Goal: Obtain resource: Download file/media

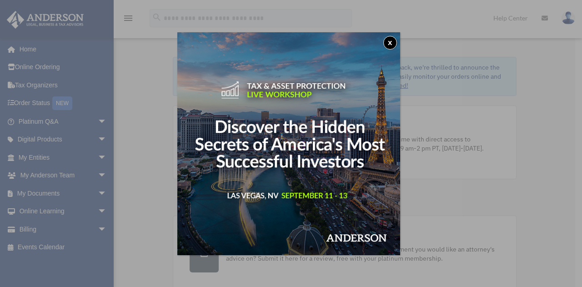
click at [396, 43] on button "x" at bounding box center [390, 43] width 14 height 14
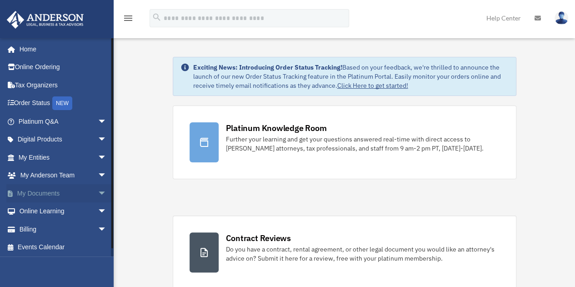
click at [98, 193] on span "arrow_drop_down" at bounding box center [107, 193] width 18 height 19
click at [42, 209] on link "Box" at bounding box center [67, 211] width 108 height 18
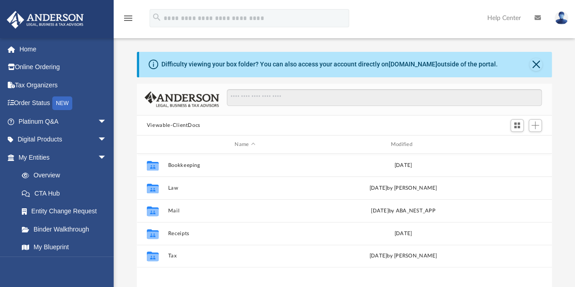
scroll to position [200, 408]
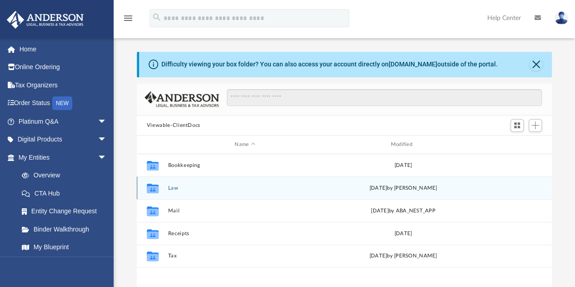
click at [185, 189] on button "Law" at bounding box center [245, 188] width 154 height 6
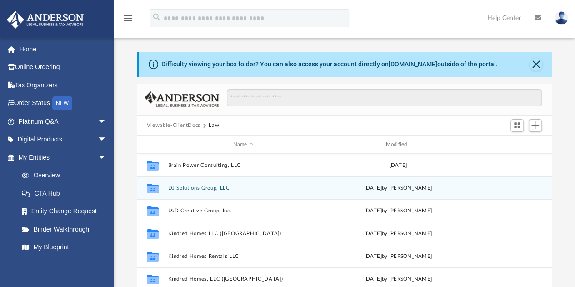
click at [185, 189] on button "DJ Solutions Group, LLC" at bounding box center [243, 188] width 151 height 6
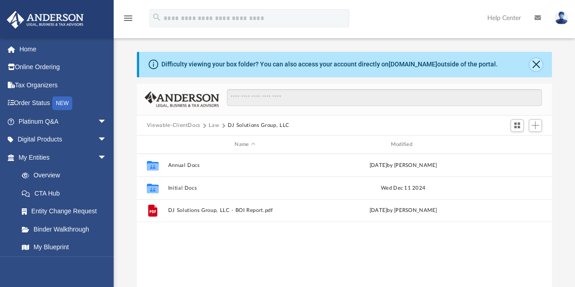
click at [536, 60] on button "Close" at bounding box center [536, 64] width 13 height 13
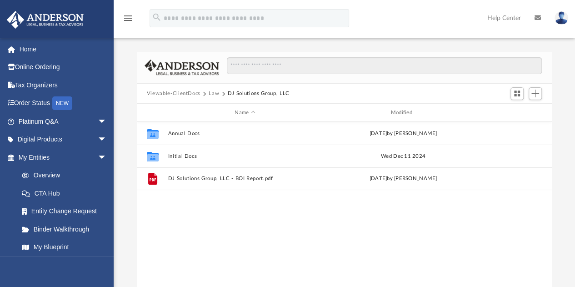
click at [217, 93] on button "Law" at bounding box center [214, 94] width 10 height 8
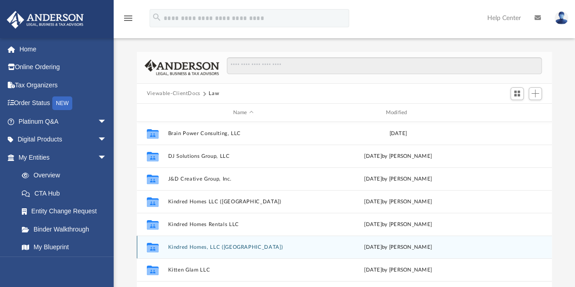
click at [205, 248] on button "Kindred Homes, LLC ([GEOGRAPHIC_DATA])" at bounding box center [243, 247] width 151 height 6
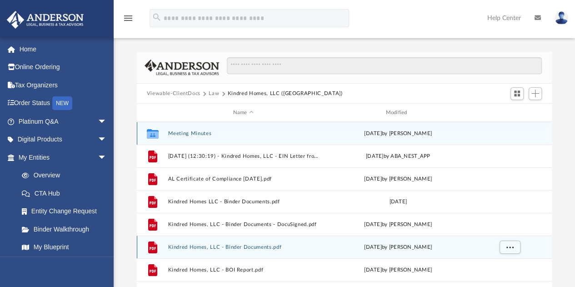
scroll to position [15, 0]
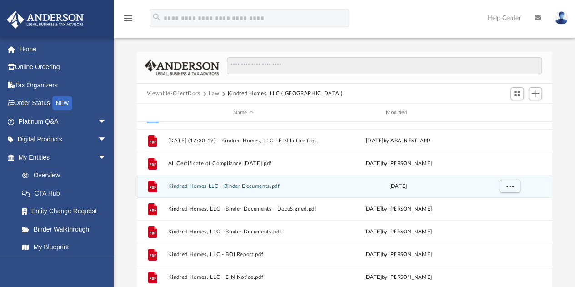
click at [223, 187] on button "Kindred Homes LLC - Binder Documents.pdf" at bounding box center [243, 186] width 151 height 6
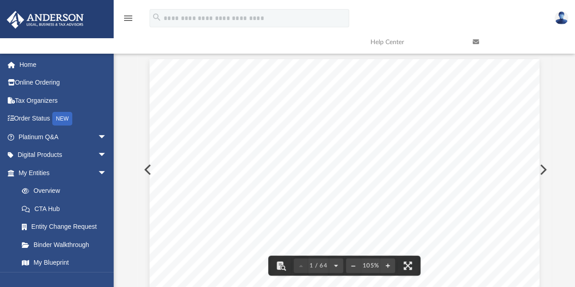
scroll to position [0, 0]
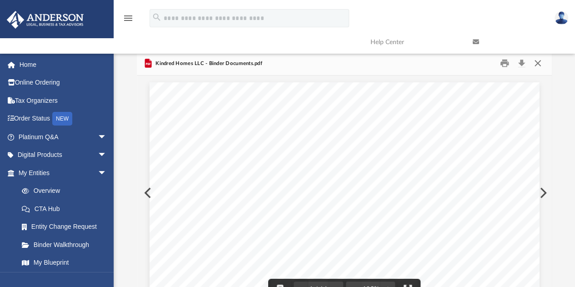
click at [541, 61] on button "Close" at bounding box center [538, 63] width 16 height 14
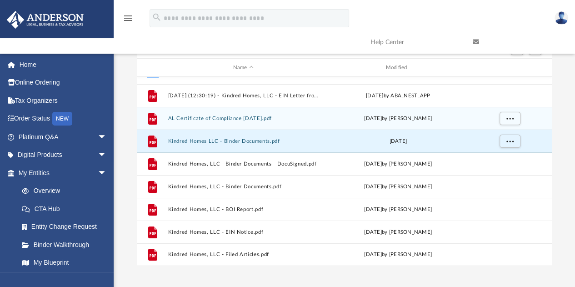
scroll to position [45, 0]
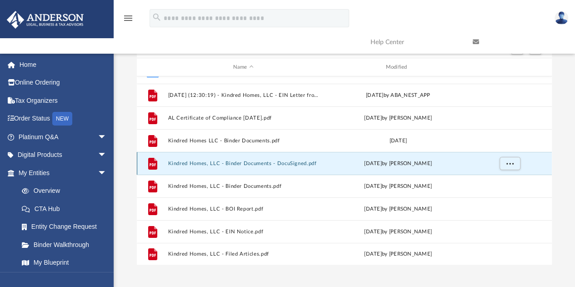
click at [237, 163] on button "Kindred Homes, LLC - Binder Documents - DocuSigned.pdf" at bounding box center [243, 163] width 151 height 6
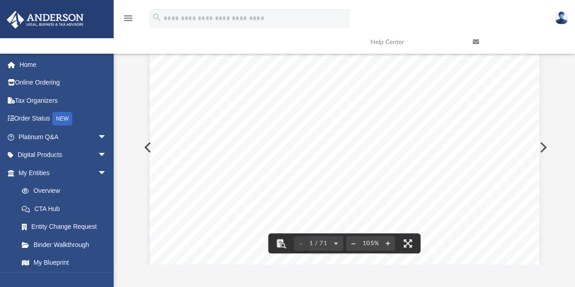
scroll to position [136, 0]
click at [444, 139] on span "– Here, you will find information about your Company, such as members, EIN, etc." at bounding box center [366, 137] width 234 height 7
click at [285, 146] on div "[PERSON_NAME] [STREET_ADDRESS][US_STATE] Re: Kindred Homes, LLC Dear [PERSON_NA…" at bounding box center [345, 289] width 390 height 505
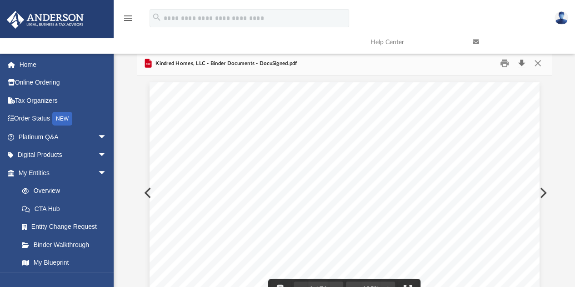
click at [522, 63] on button "Download" at bounding box center [521, 63] width 16 height 14
click at [536, 65] on button "Close" at bounding box center [538, 63] width 16 height 14
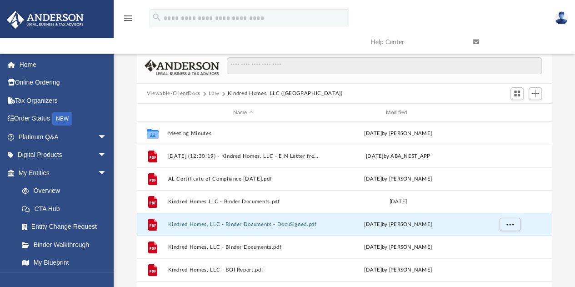
click at [214, 94] on button "Law" at bounding box center [214, 94] width 10 height 8
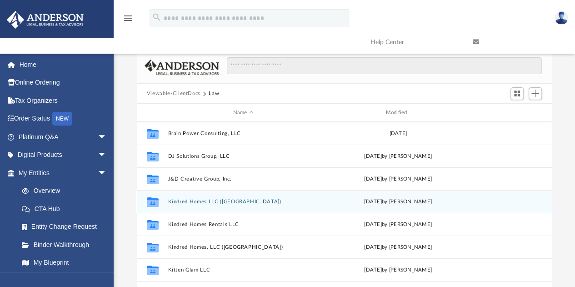
click at [204, 202] on button "Kindred Homes LLC ([GEOGRAPHIC_DATA])" at bounding box center [243, 202] width 151 height 6
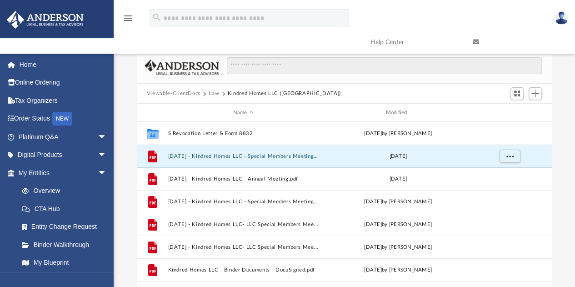
click at [217, 157] on button "[DATE] - Kindred Homes LLC - Special Members Meeting.pdf" at bounding box center [243, 156] width 151 height 6
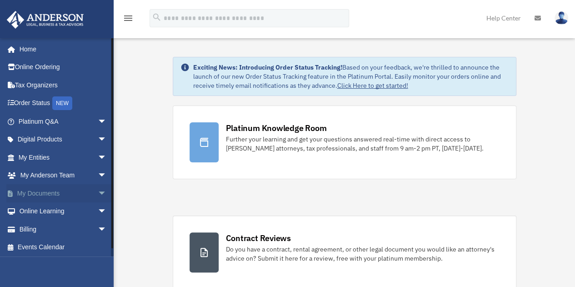
click at [98, 193] on span "arrow_drop_down" at bounding box center [107, 193] width 18 height 19
click at [45, 211] on link "Box" at bounding box center [67, 211] width 108 height 18
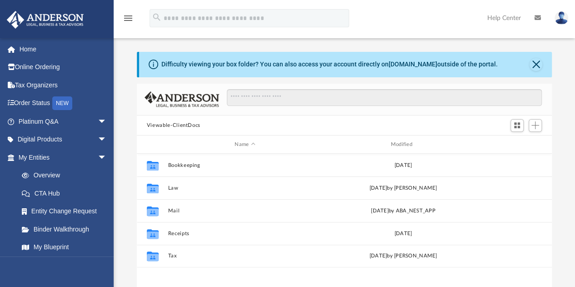
scroll to position [45, 0]
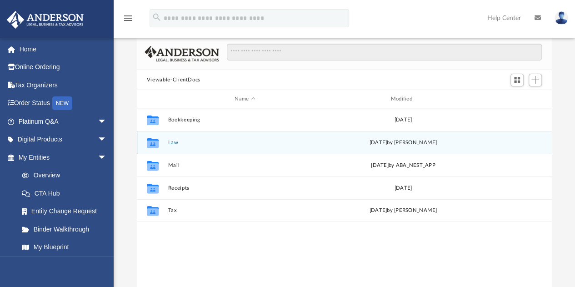
click at [174, 142] on button "Law" at bounding box center [245, 143] width 154 height 6
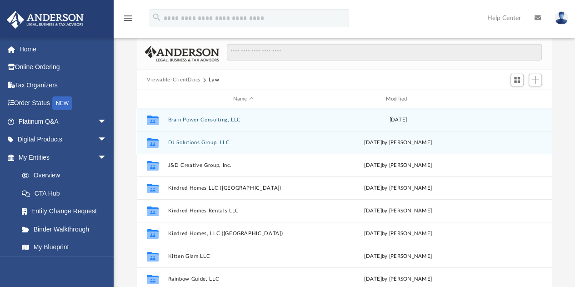
scroll to position [15, 0]
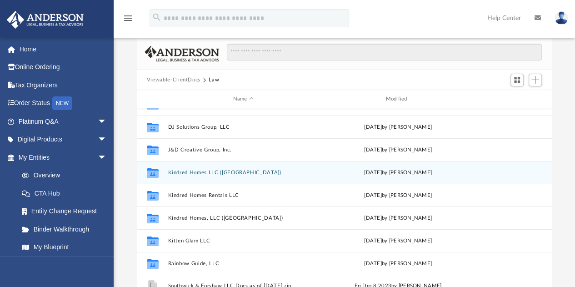
click at [219, 178] on div "Collaborated Folder Kindred Homes LLC (FL) Thu Dec 26 2024 by Sam Phillips" at bounding box center [344, 172] width 415 height 23
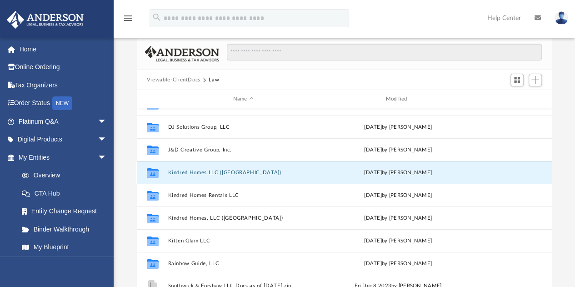
click at [218, 171] on button "Kindred Homes LLC (FL)" at bounding box center [243, 173] width 151 height 6
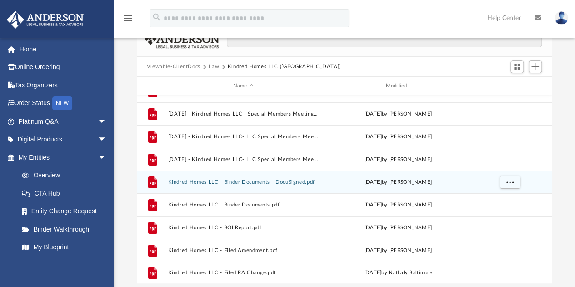
scroll to position [104, 0]
